Goal: Transaction & Acquisition: Obtain resource

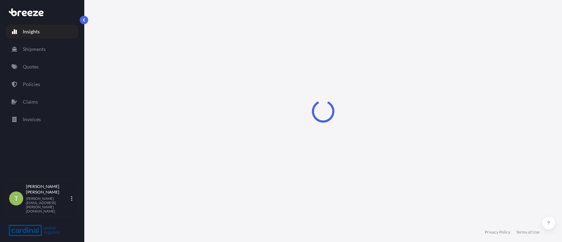
select select "2025"
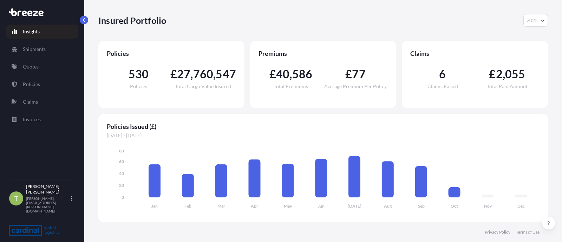
click at [39, 60] on link "Quotes" at bounding box center [42, 67] width 72 height 14
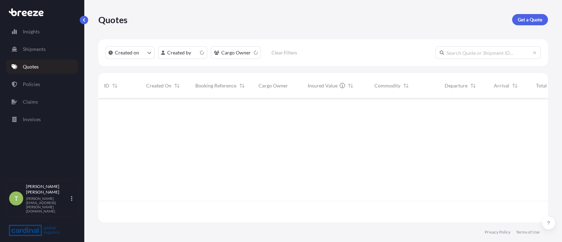
scroll to position [121, 442]
click at [529, 16] on p "Get a Quote" at bounding box center [530, 19] width 25 height 7
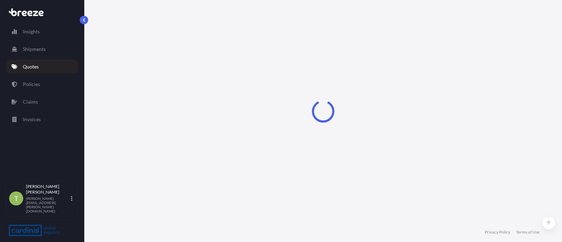
select select "Sea"
select select "1"
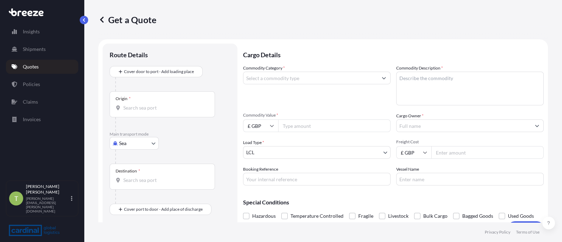
scroll to position [11, 0]
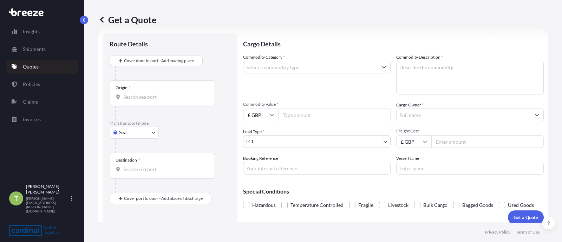
click at [132, 128] on body "Insights Shipments Quotes Policies Claims Invoices T [PERSON_NAME] [PERSON_NAME…" at bounding box center [281, 121] width 562 height 242
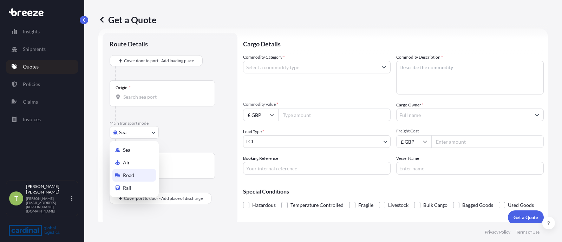
click at [121, 171] on div "Road" at bounding box center [134, 175] width 44 height 13
select select "Road"
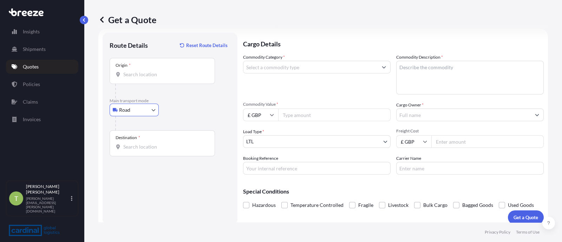
click at [147, 74] on input "Origin *" at bounding box center [164, 74] width 83 height 7
type input "Tallaght Bypass, [GEOGRAPHIC_DATA], [GEOGRAPHIC_DATA], [GEOGRAPHIC_DATA]"
click at [140, 143] on input "Destination *" at bounding box center [164, 146] width 83 height 7
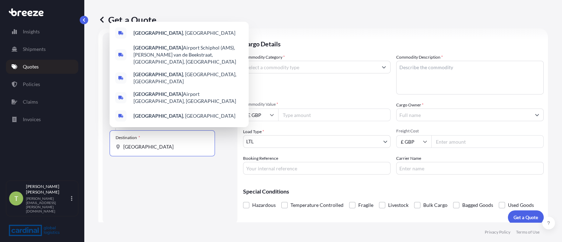
click at [161, 147] on input "[GEOGRAPHIC_DATA]" at bounding box center [164, 146] width 83 height 7
click at [176, 41] on div "[GEOGRAPHIC_DATA] , [GEOGRAPHIC_DATA]" at bounding box center [178, 33] width 133 height 17
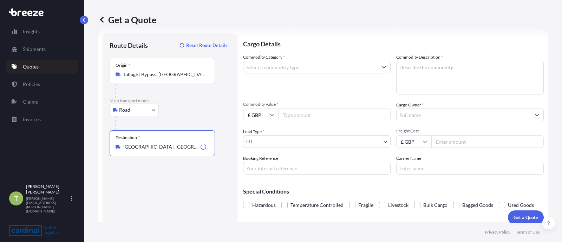
type input "[GEOGRAPHIC_DATA], [GEOGRAPHIC_DATA]"
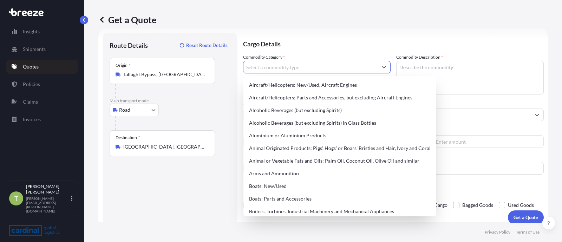
click at [302, 64] on input "Commodity Category *" at bounding box center [310, 67] width 134 height 13
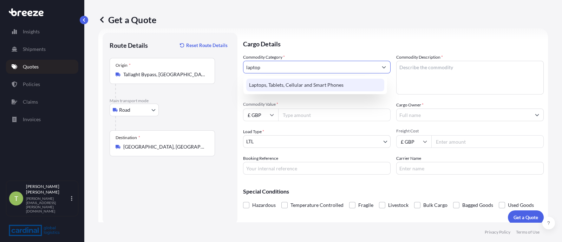
click at [287, 80] on div "Laptops, Tablets, Cellular and Smart Phones" at bounding box center [315, 85] width 138 height 13
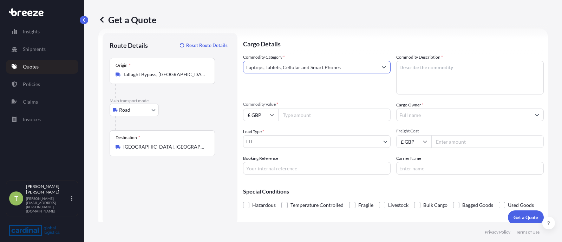
type input "Laptops, Tablets, Cellular and Smart Phones"
click at [255, 140] on body "0 options available. 5 options available. 0 options available. 5 options availa…" at bounding box center [281, 121] width 562 height 242
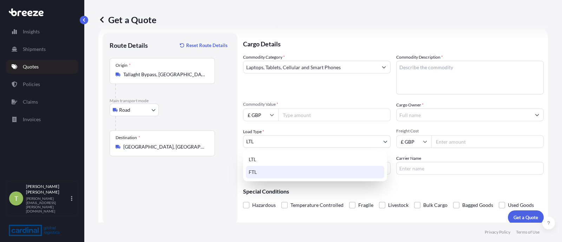
click at [257, 174] on div "FTL" at bounding box center [315, 172] width 138 height 13
select select "2"
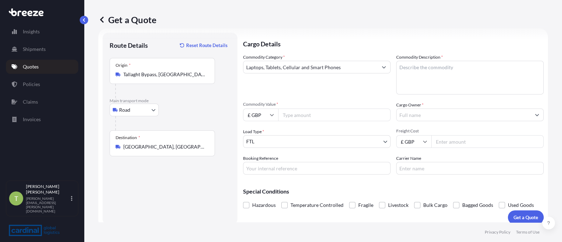
click at [297, 114] on input "Commodity Value *" at bounding box center [334, 114] width 112 height 13
paste input "30720.86"
type input "30720.86"
click at [258, 115] on input "£ GBP" at bounding box center [260, 114] width 35 height 13
click at [258, 132] on div "€ EUR" at bounding box center [260, 133] width 29 height 13
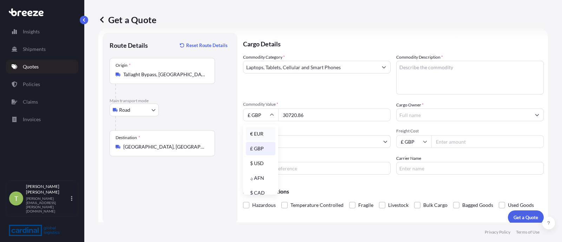
type input "€ EUR"
click at [437, 141] on input "Freight Cost" at bounding box center [487, 141] width 112 height 13
click at [407, 141] on input "£ GBP" at bounding box center [413, 141] width 35 height 13
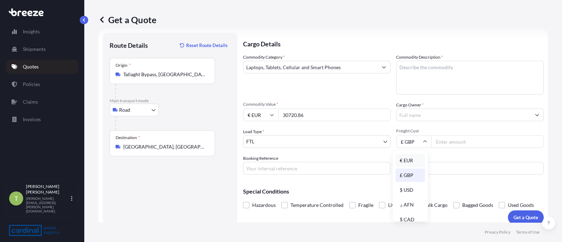
click at [409, 159] on div "€ EUR" at bounding box center [409, 160] width 29 height 13
type input "€ EUR"
click at [447, 136] on input "Freight Cost" at bounding box center [487, 141] width 112 height 13
type input "1300"
click at [423, 66] on textarea "Commodity Description *" at bounding box center [469, 78] width 147 height 34
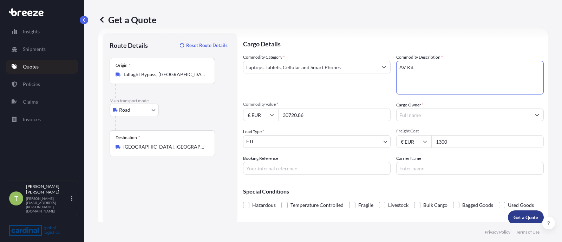
type textarea "AV Kit"
click at [525, 217] on p "Get a Quote" at bounding box center [525, 217] width 25 height 7
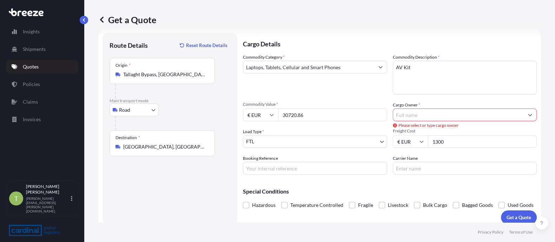
click at [431, 113] on input "Cargo Owner *" at bounding box center [458, 114] width 131 height 13
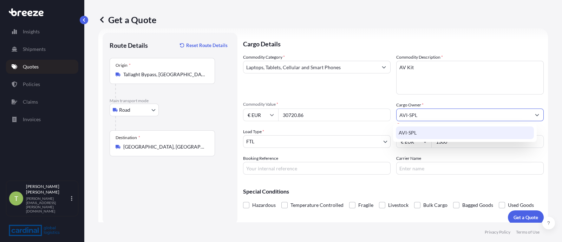
click at [428, 128] on div "AVI-SPL" at bounding box center [465, 132] width 138 height 13
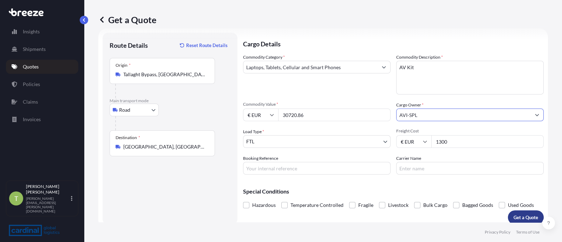
type input "AVI-SPL"
click at [528, 215] on p "Get a Quote" at bounding box center [525, 217] width 25 height 7
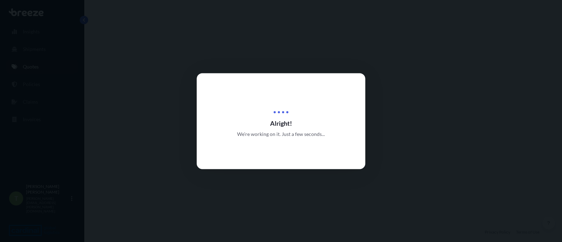
select select "Road"
select select "2"
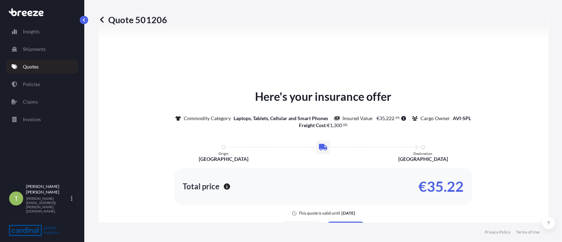
scroll to position [269, 0]
